Goal: Transaction & Acquisition: Purchase product/service

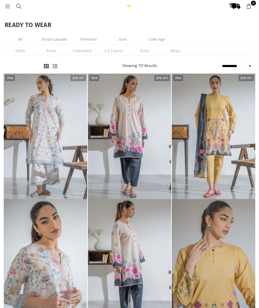
click at [244, 64] on select "**********" at bounding box center [237, 66] width 34 height 8
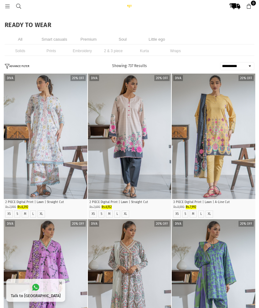
click at [115, 54] on li "2 & 3 piece" at bounding box center [113, 51] width 31 height 10
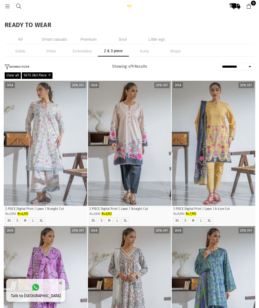
click at [246, 67] on select "**********" at bounding box center [237, 67] width 34 height 8
select select "**********"
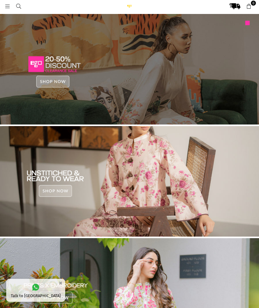
click at [8, 7] on icon at bounding box center [8, 7] width 6 height 6
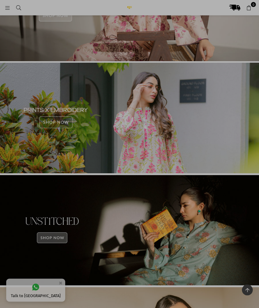
scroll to position [179, 0]
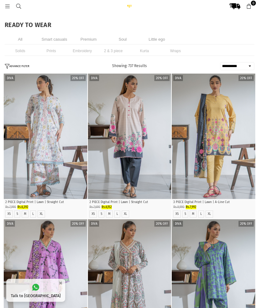
click at [24, 67] on button "ADVANCE FILTER" at bounding box center [17, 66] width 25 height 5
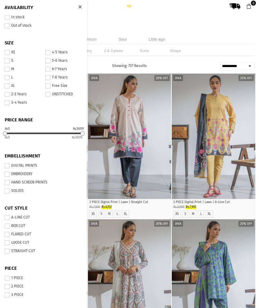
click at [9, 15] on span at bounding box center [7, 17] width 5 height 5
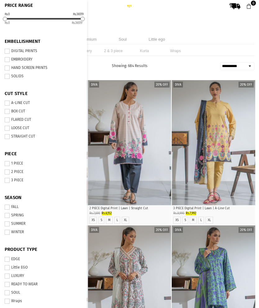
scroll to position [113, 0]
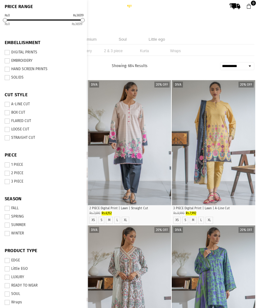
click at [24, 171] on label "2 PIECE" at bounding box center [44, 173] width 78 height 5
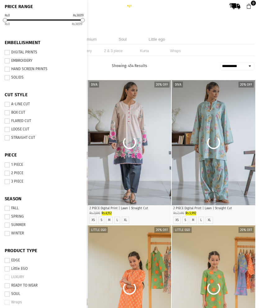
scroll to position [108, 0]
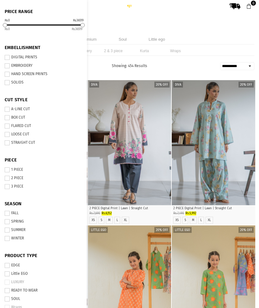
click at [18, 211] on label "FALL" at bounding box center [44, 213] width 78 height 5
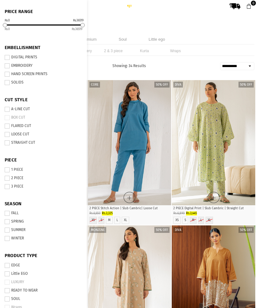
click at [219, 27] on h1 "READY TO WEAR" at bounding box center [130, 25] width 250 height 6
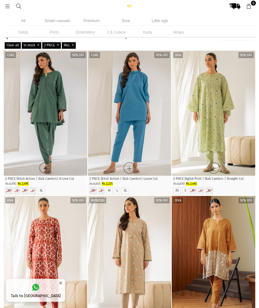
click at [74, 44] on icon at bounding box center [72, 44] width 4 height 3
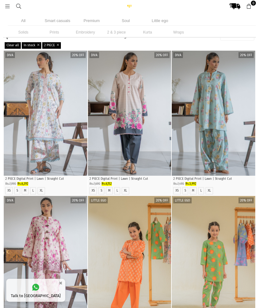
click at [15, 38] on button "ADVANCE FILTER" at bounding box center [17, 36] width 25 height 5
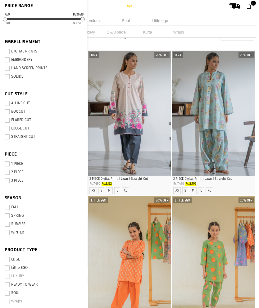
scroll to position [113, 0]
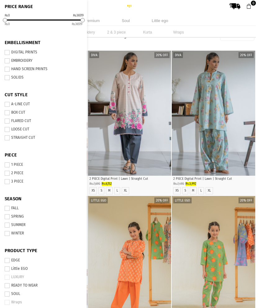
click at [36, 283] on label "READY TO WEAR" at bounding box center [44, 285] width 78 height 5
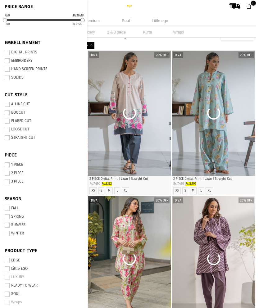
scroll to position [108, 0]
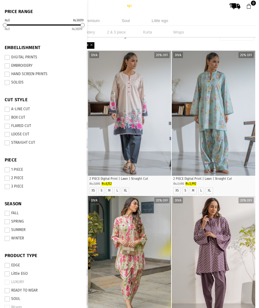
click at [19, 263] on label "EDGE" at bounding box center [44, 265] width 78 height 5
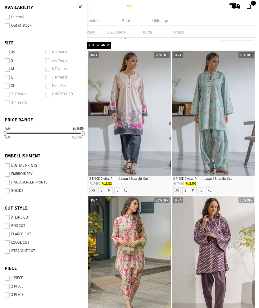
click at [79, 10] on div at bounding box center [80, 7] width 11 height 11
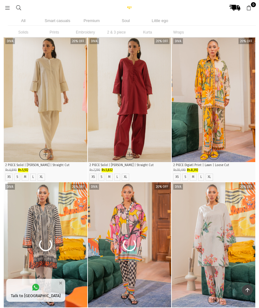
scroll to position [1024, 0]
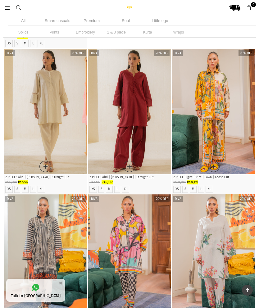
click at [153, 152] on img "1 / 4" at bounding box center [130, 112] width 84 height 126
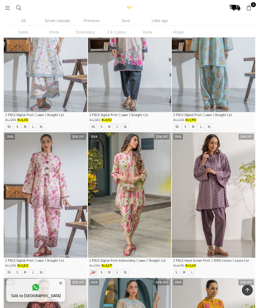
scroll to position [0, 0]
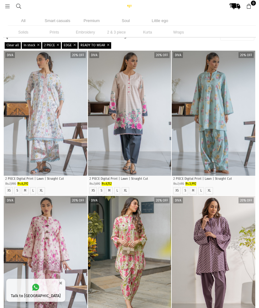
click at [246, 40] on select "**********" at bounding box center [237, 37] width 34 height 8
select select "**********"
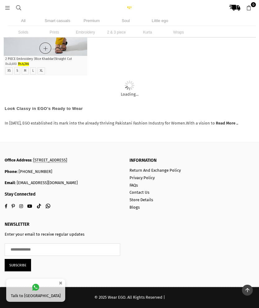
scroll to position [6791, 0]
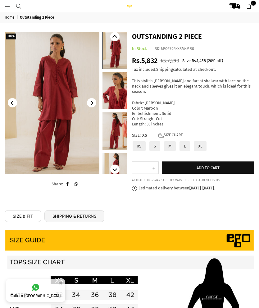
click at [117, 141] on link at bounding box center [115, 131] width 25 height 37
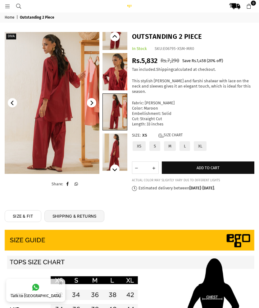
scroll to position [19, 0]
click at [112, 150] on link at bounding box center [115, 152] width 25 height 37
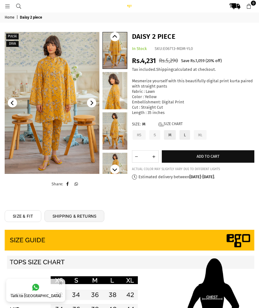
click at [175, 122] on link "Size Chart" at bounding box center [171, 124] width 24 height 5
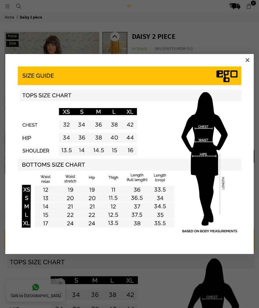
click at [248, 56] on button "×" at bounding box center [247, 60] width 9 height 9
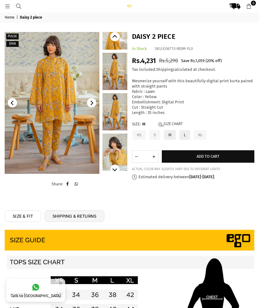
scroll to position [60, 0]
click at [117, 143] on link at bounding box center [115, 152] width 25 height 37
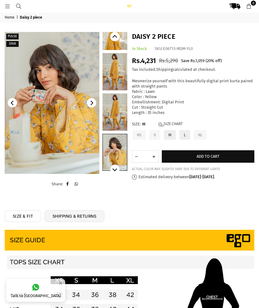
click at [118, 110] on link at bounding box center [115, 112] width 25 height 37
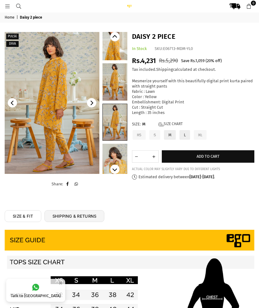
click at [118, 87] on link at bounding box center [115, 81] width 25 height 37
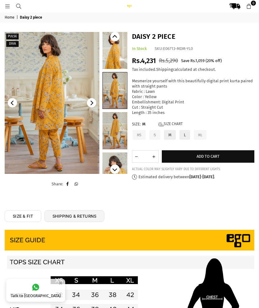
scroll to position [9, 0]
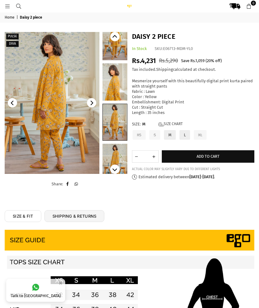
click at [118, 79] on link at bounding box center [115, 81] width 25 height 37
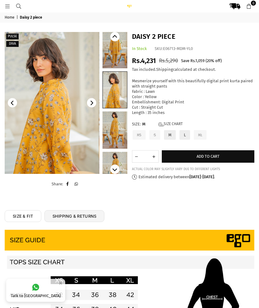
scroll to position [0, 0]
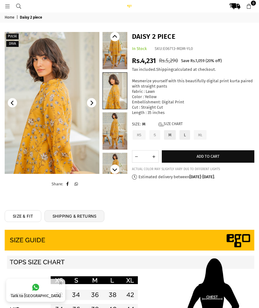
click at [121, 63] on link at bounding box center [115, 50] width 25 height 37
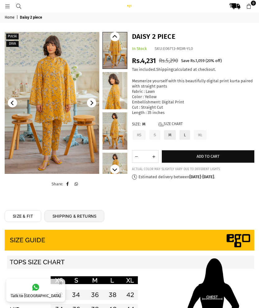
click at [175, 122] on link "Size Chart" at bounding box center [171, 124] width 24 height 5
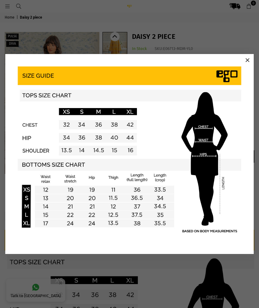
click at [247, 60] on button "×" at bounding box center [247, 60] width 9 height 9
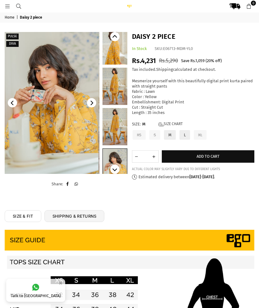
scroll to position [60, 0]
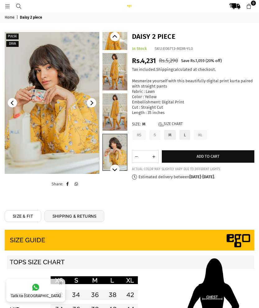
click at [69, 105] on img at bounding box center [52, 103] width 95 height 142
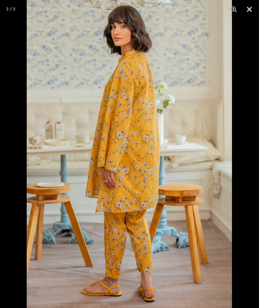
click at [249, 18] on button "Close" at bounding box center [250, 9] width 16 height 19
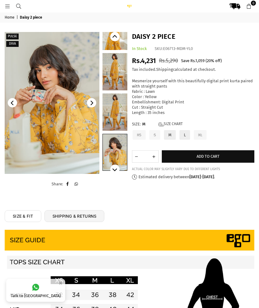
click at [200, 158] on button "Add to cart" at bounding box center [208, 156] width 93 height 12
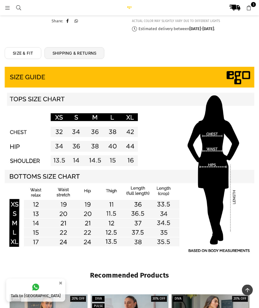
scroll to position [164, 0]
